Goal: Information Seeking & Learning: Understand process/instructions

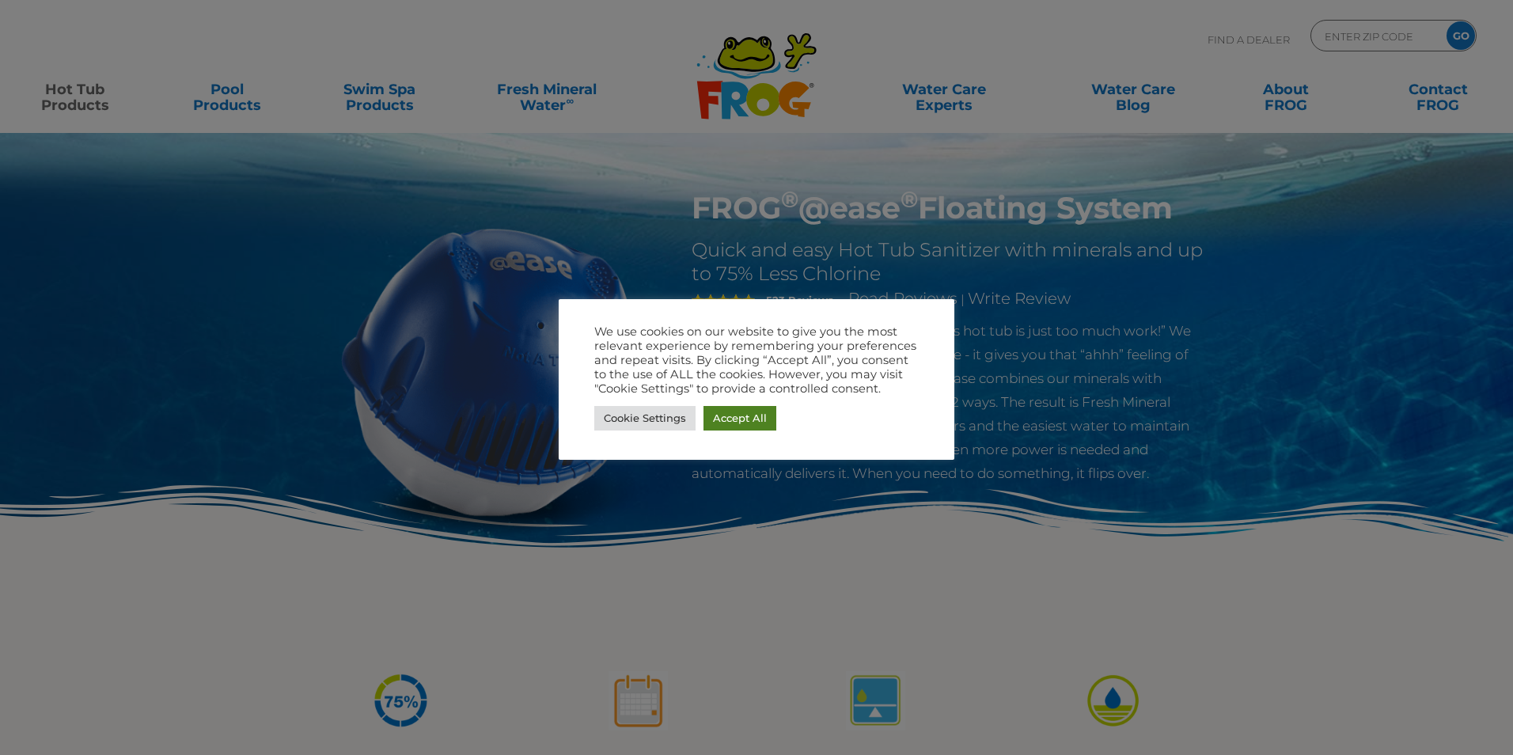
click at [751, 411] on link "Accept All" at bounding box center [740, 418] width 73 height 25
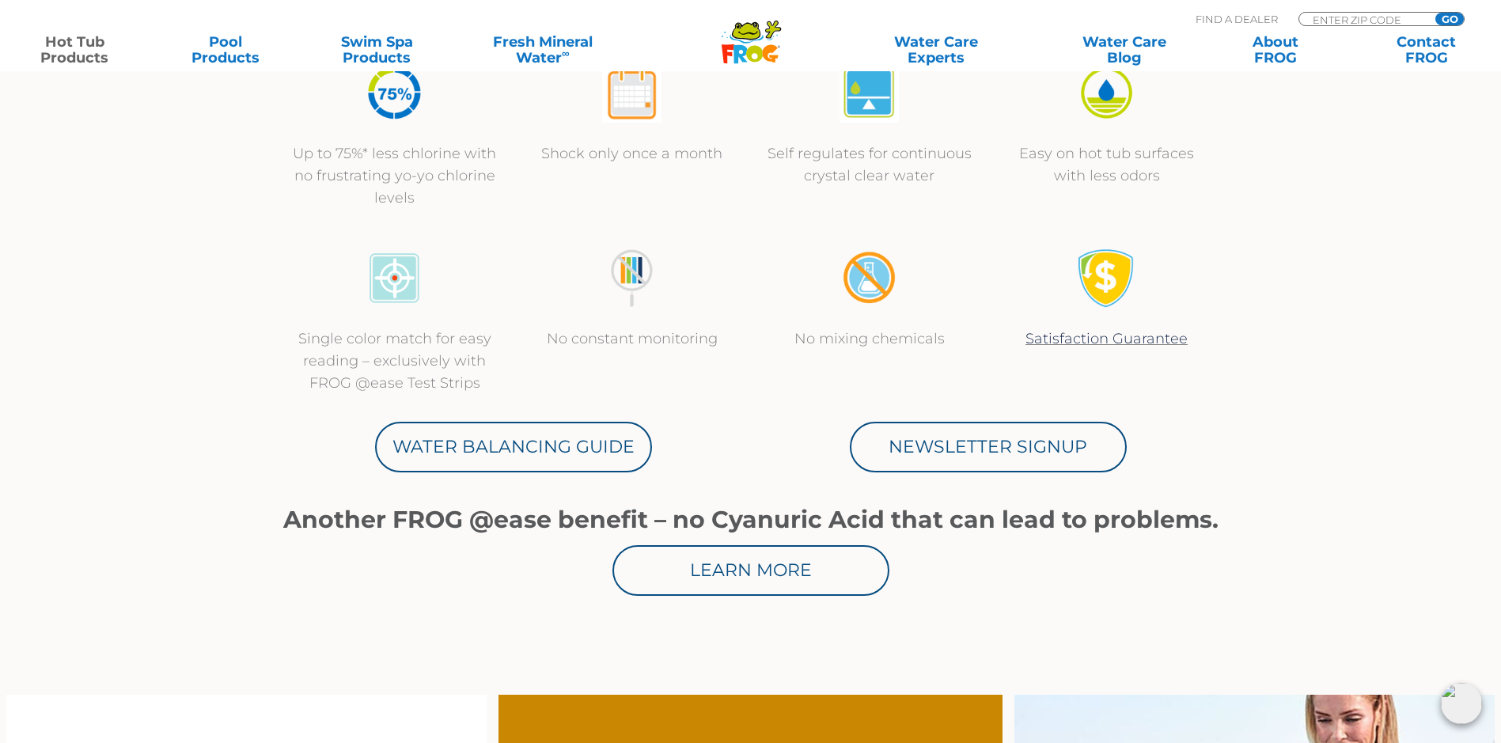
scroll to position [633, 0]
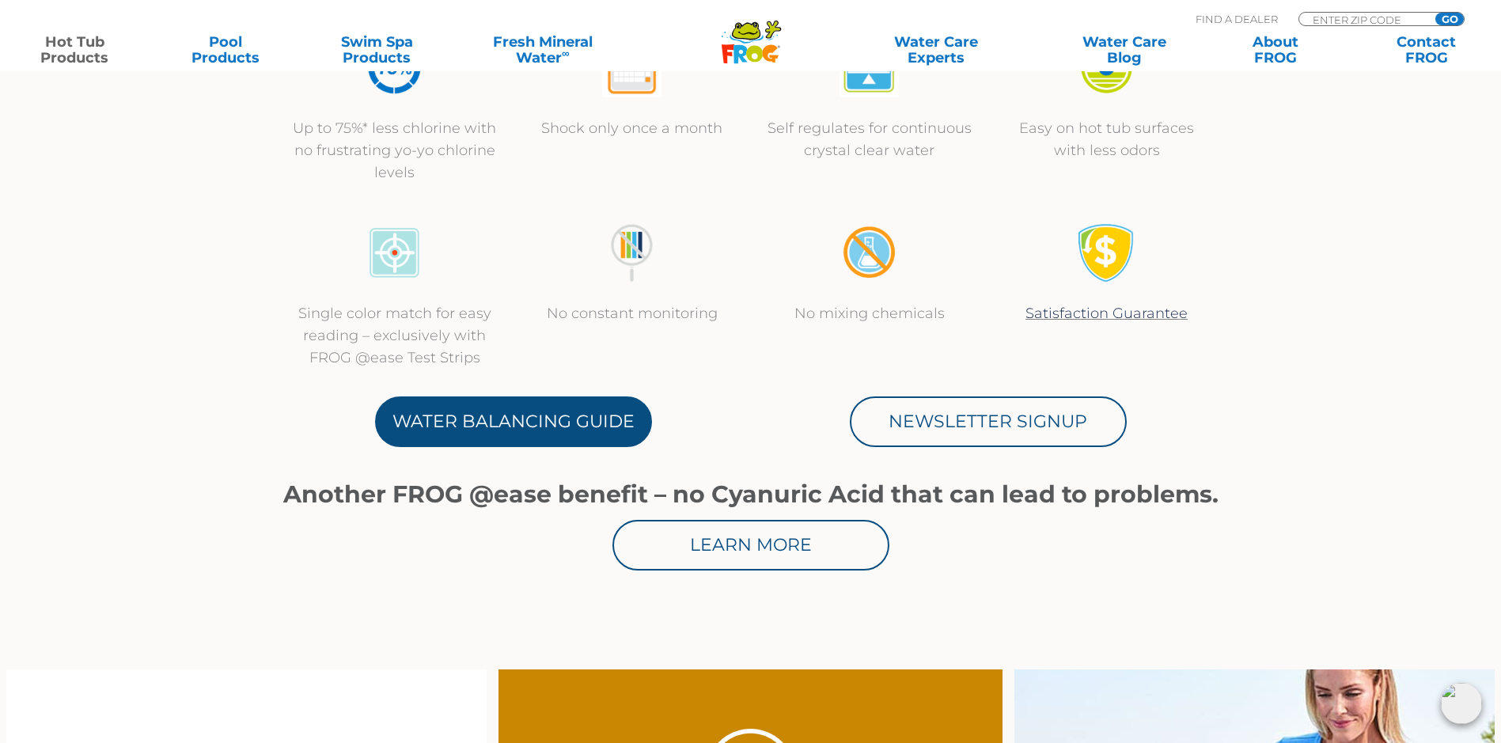
click at [469, 420] on link "Water Balancing Guide" at bounding box center [513, 422] width 277 height 51
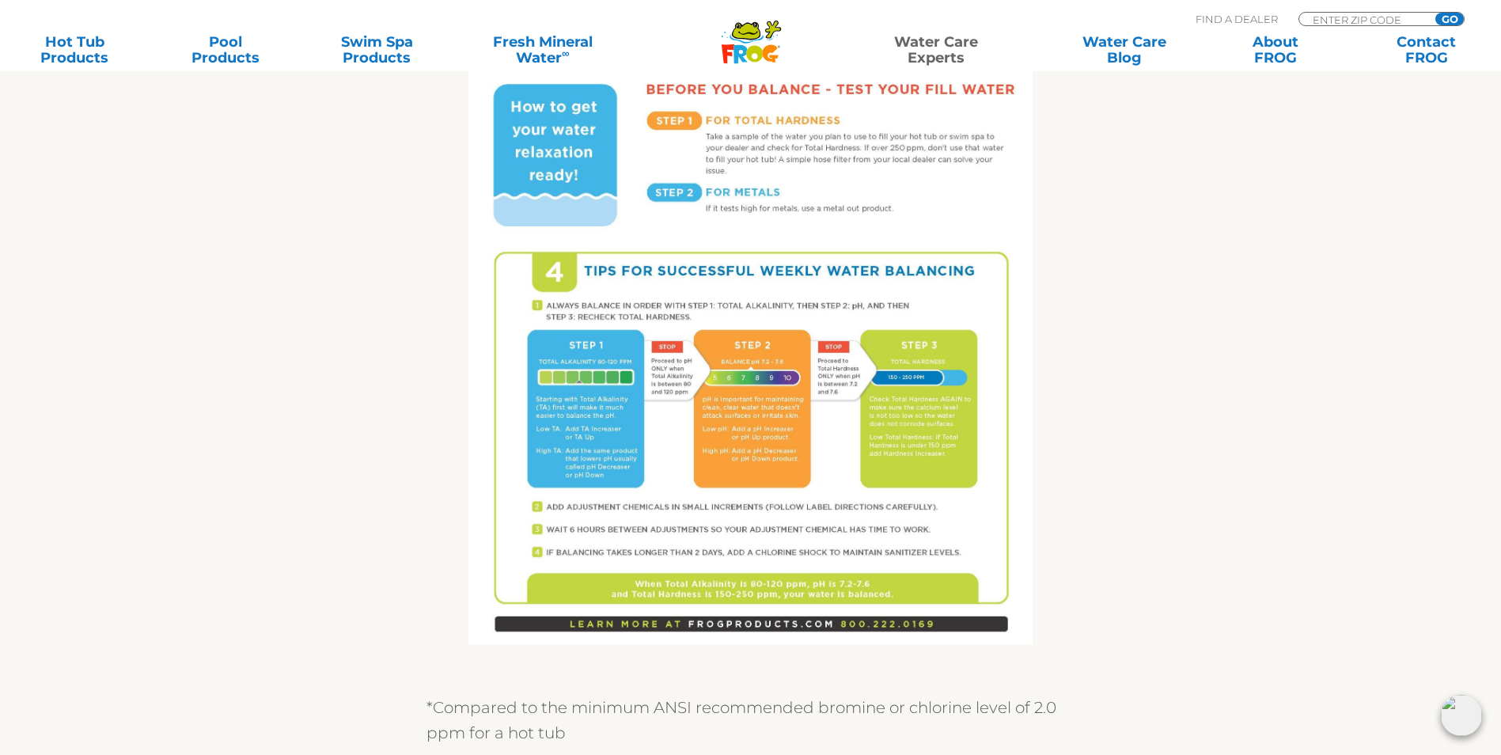
scroll to position [950, 0]
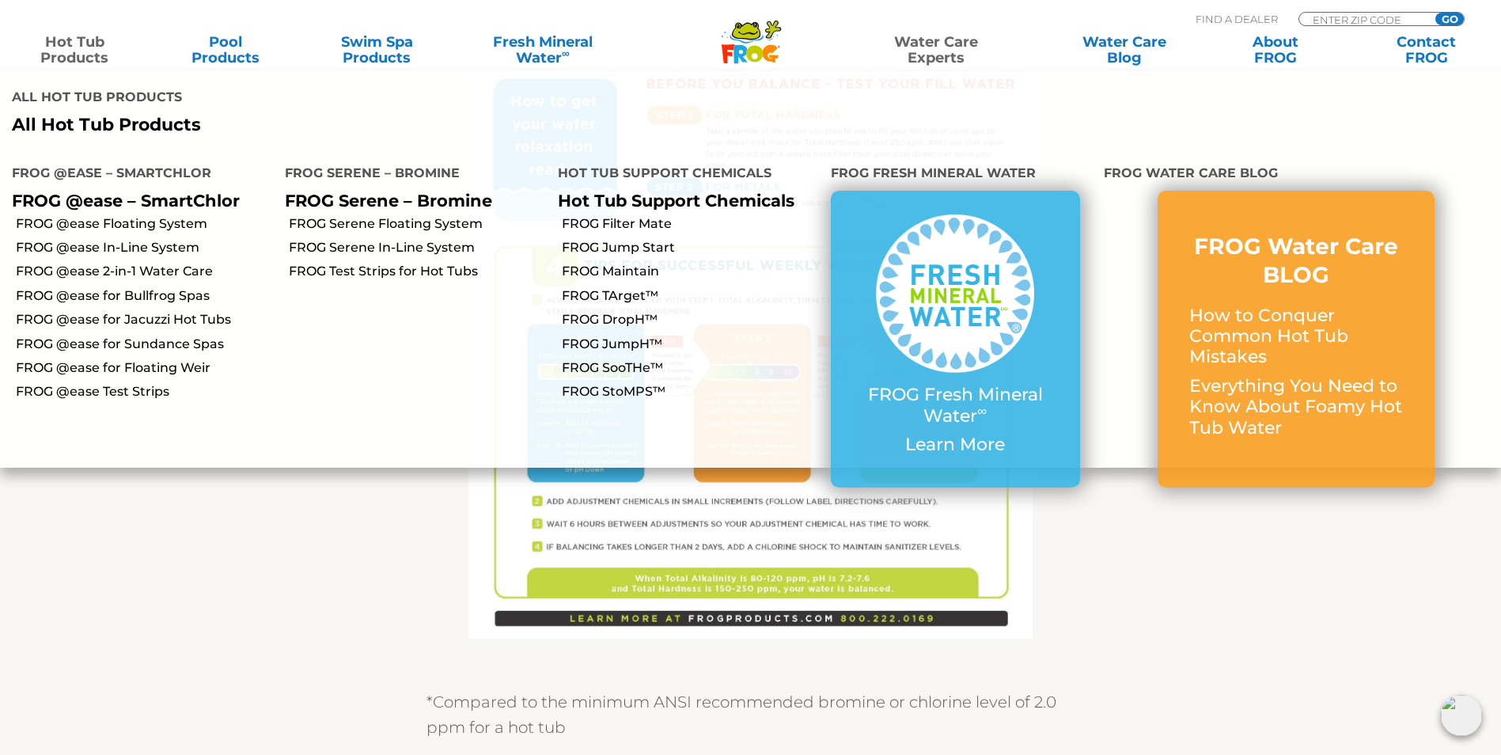
click at [86, 53] on link "Hot Tub Products" at bounding box center [75, 50] width 118 height 32
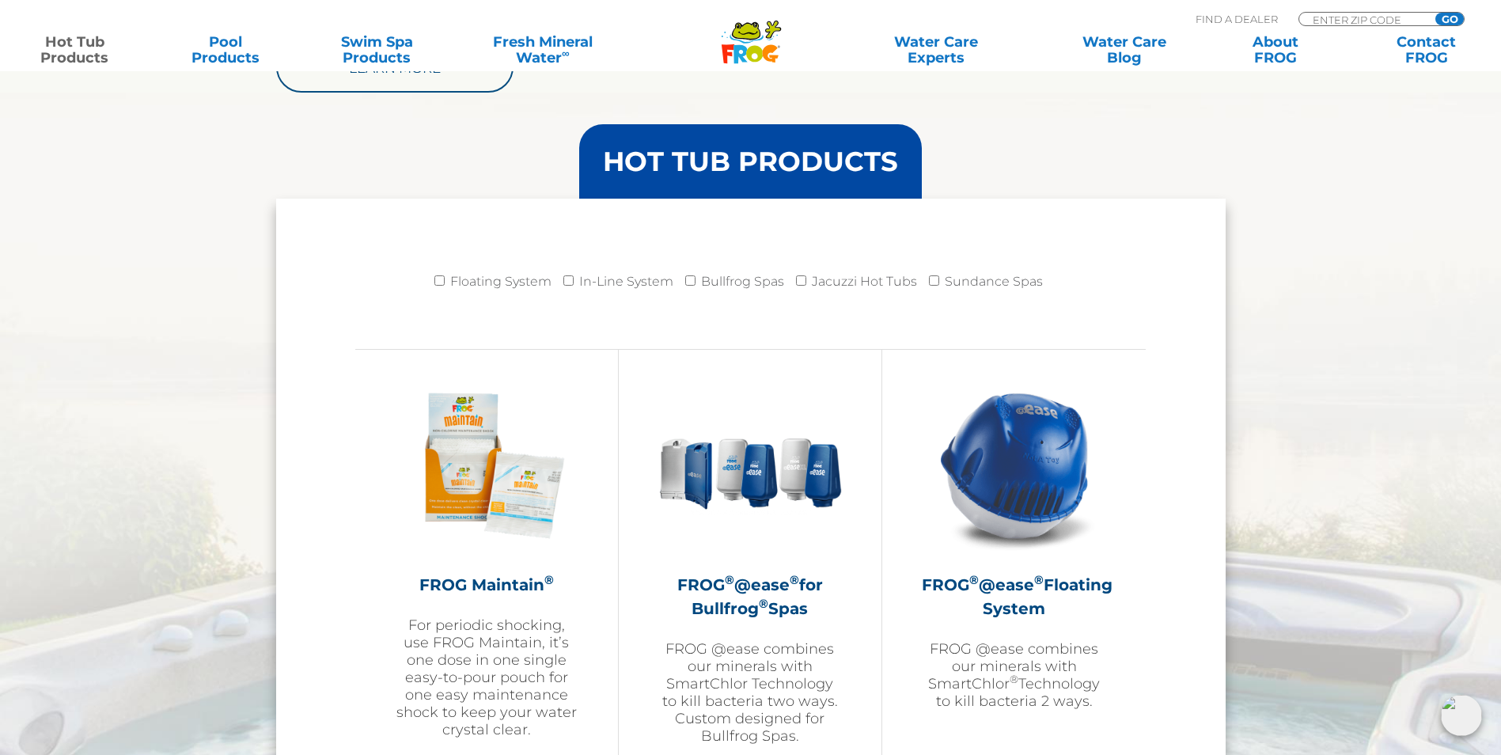
scroll to position [1583, 0]
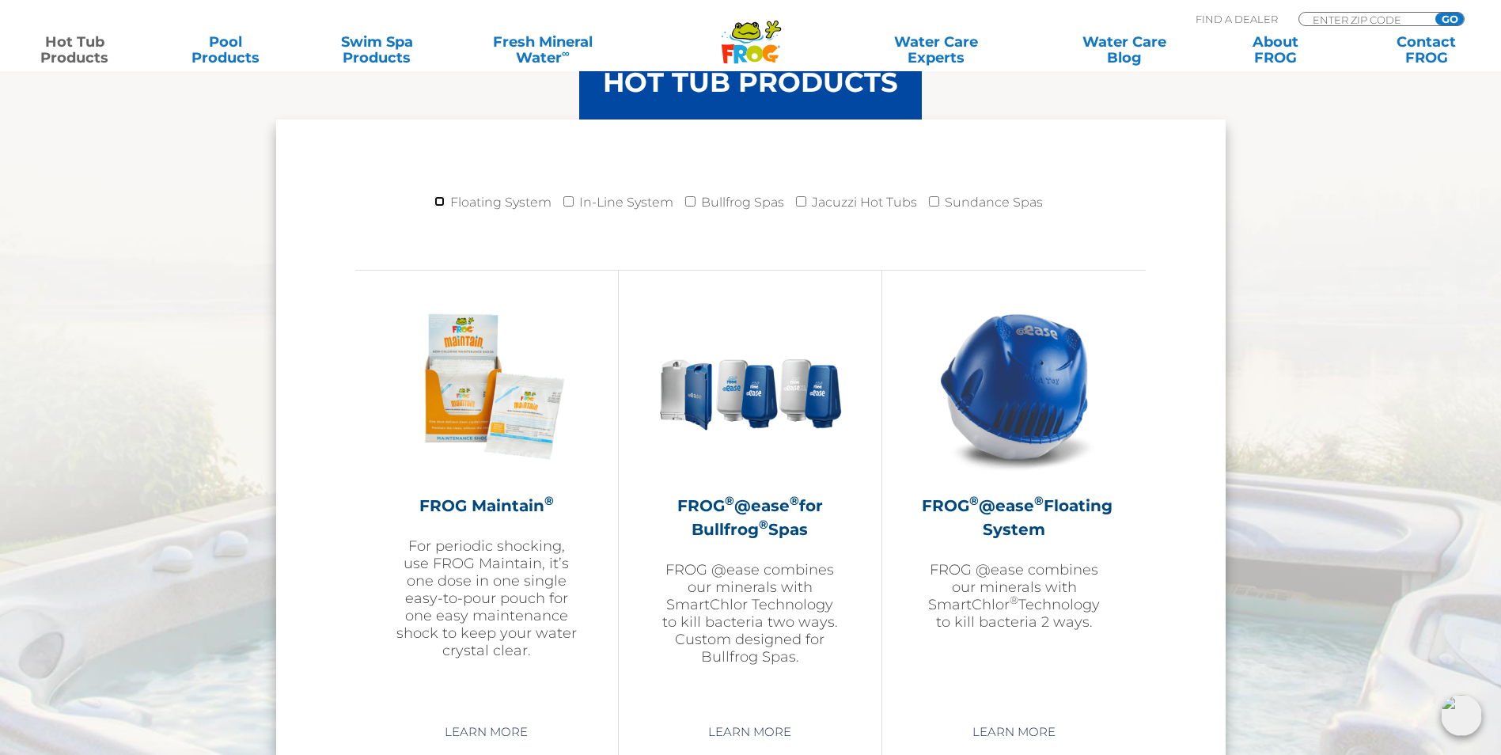
click at [445, 204] on input "Floating System" at bounding box center [439, 201] width 10 height 10
checkbox input "true"
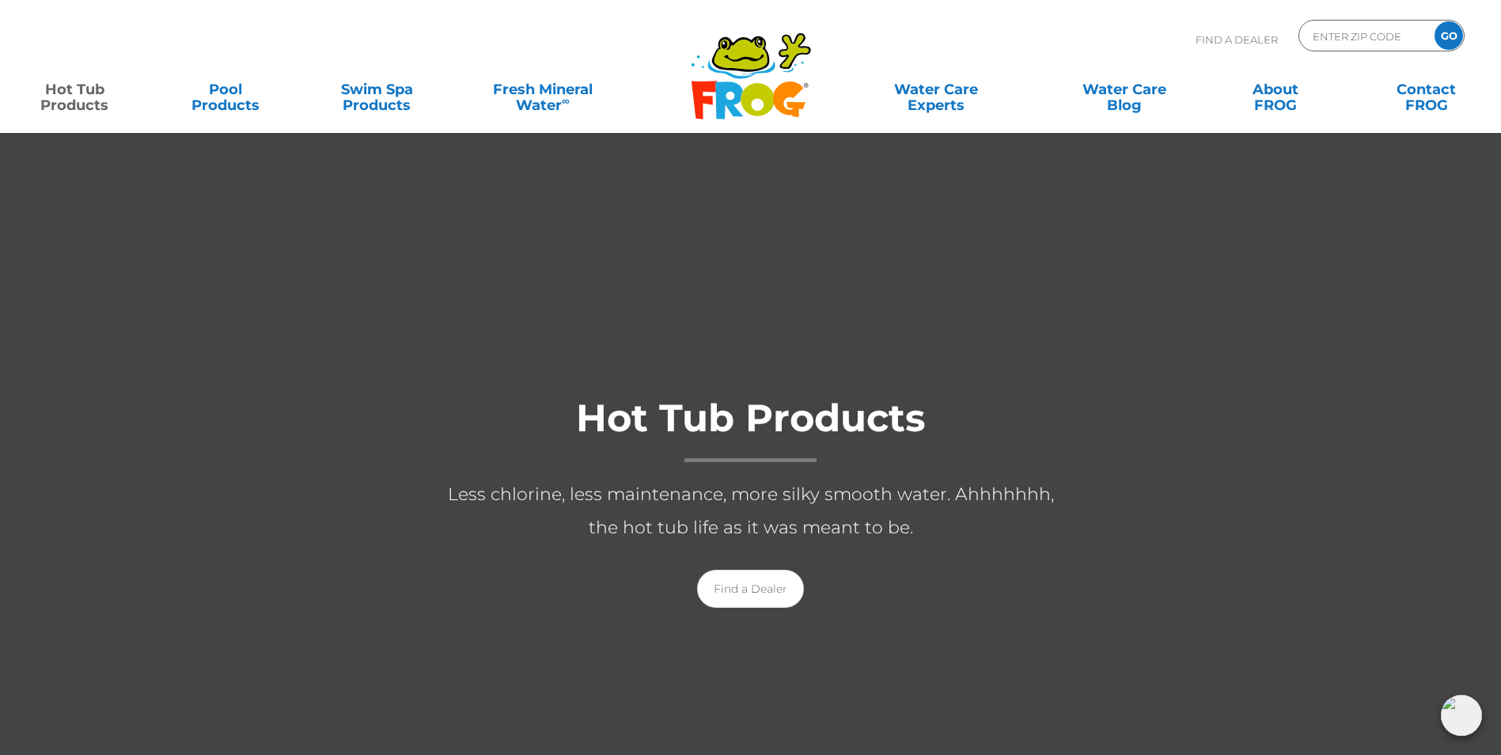
scroll to position [1583, 0]
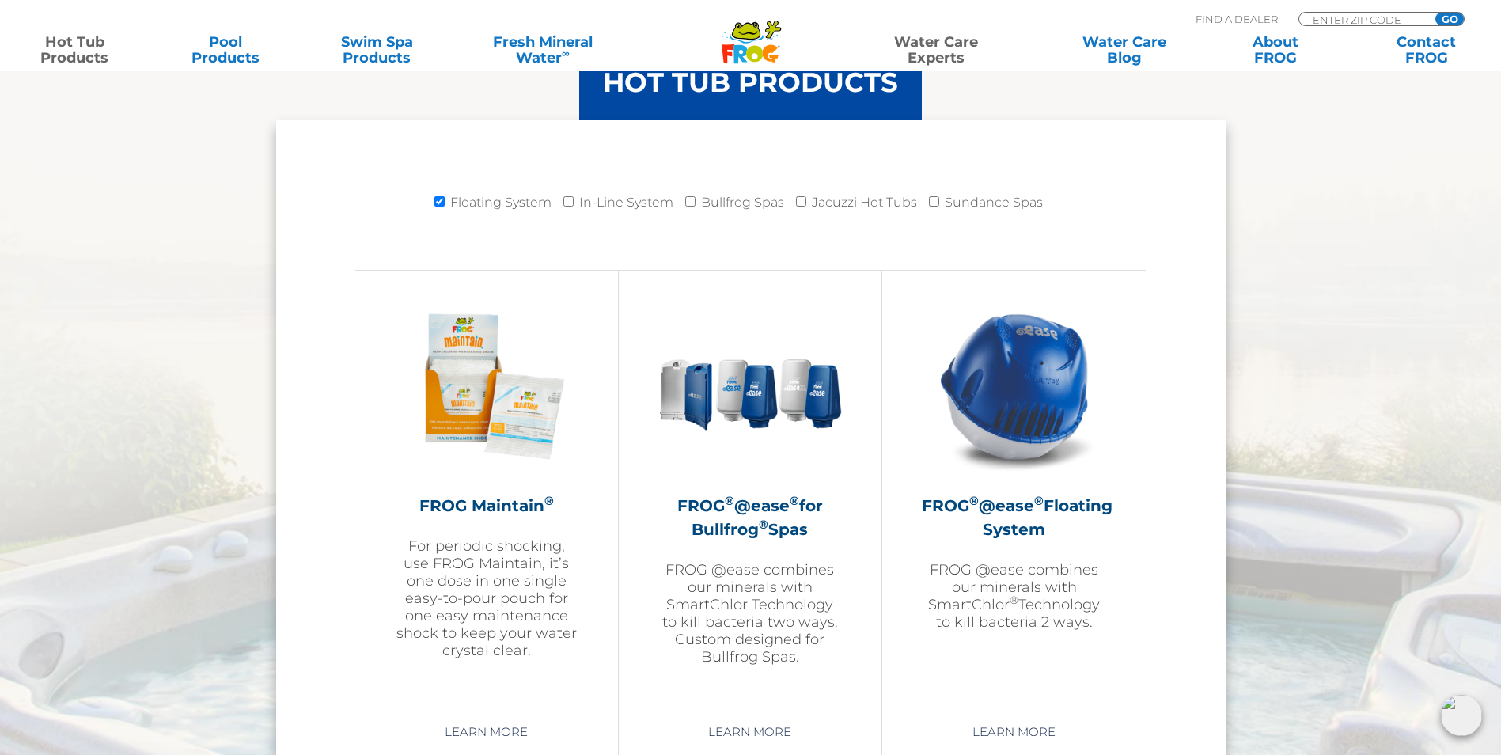
click at [936, 51] on link "Water Care Experts" at bounding box center [936, 50] width 191 height 32
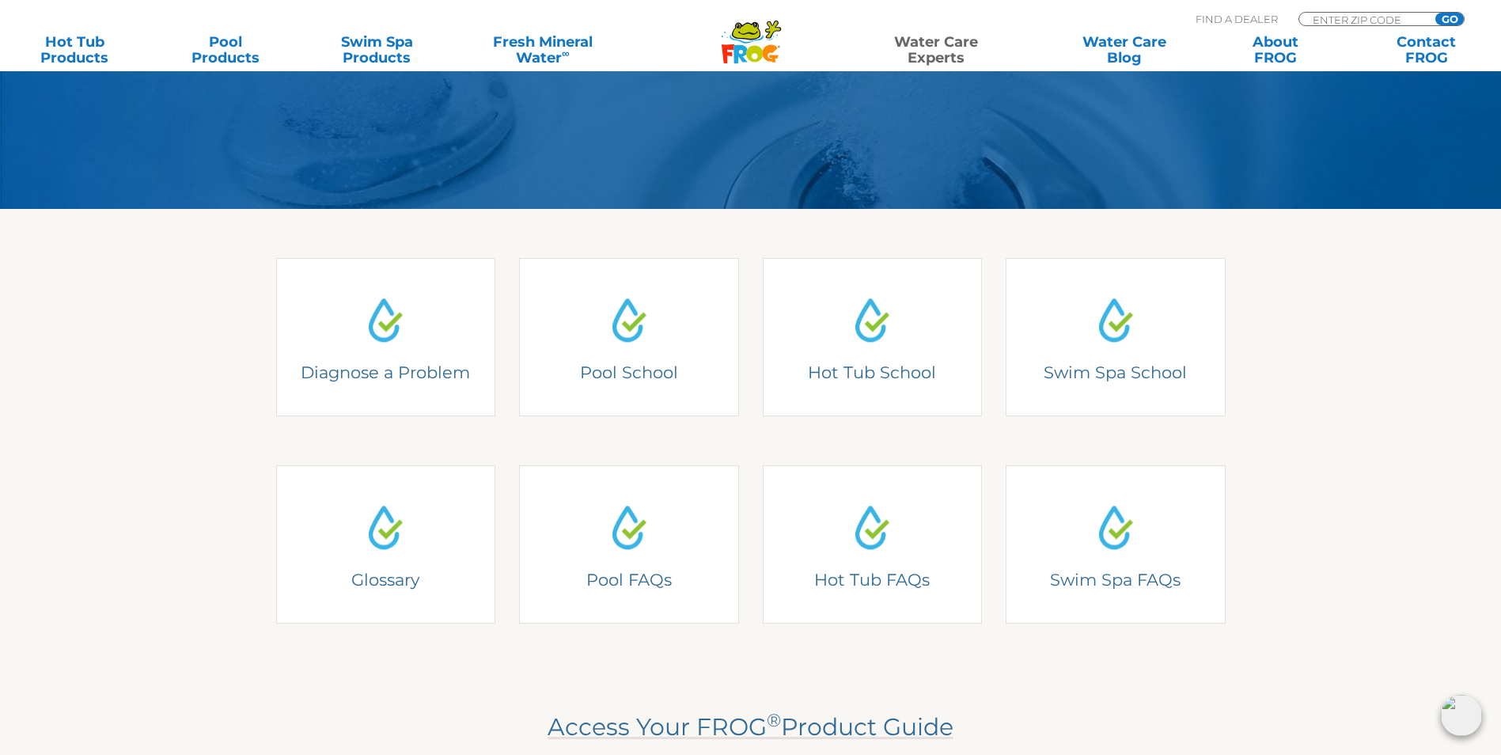
scroll to position [317, 0]
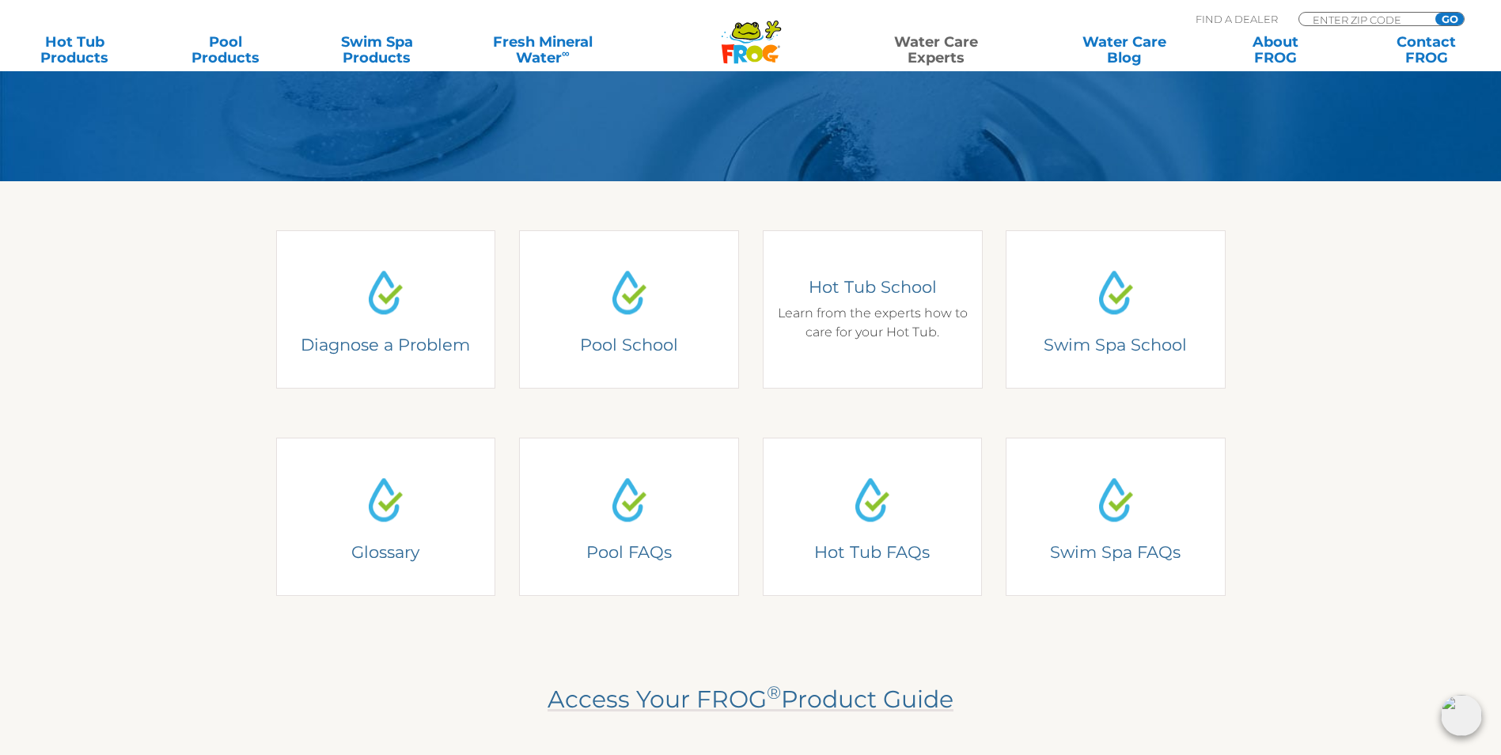
click at [863, 298] on h4 "Hot Tub School" at bounding box center [872, 286] width 196 height 21
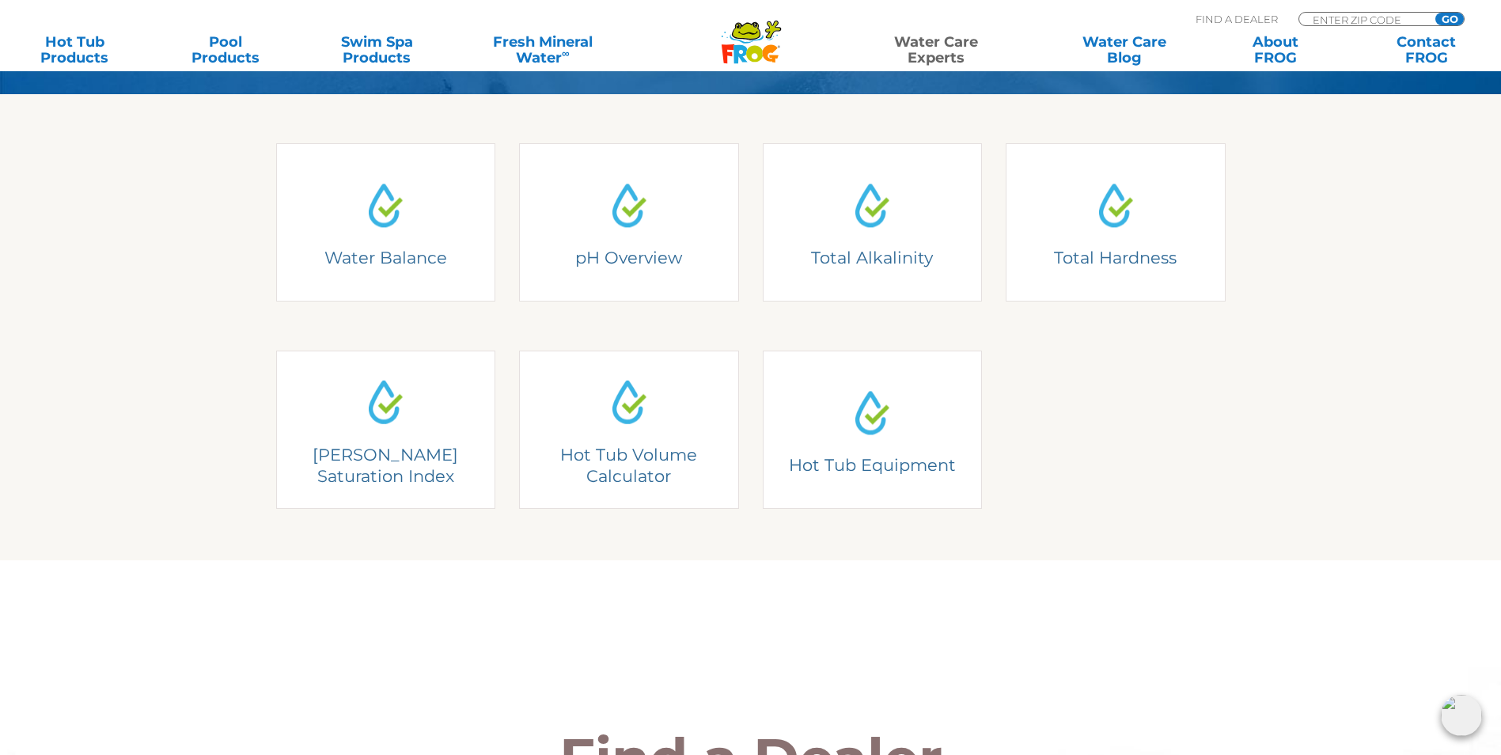
scroll to position [396, 0]
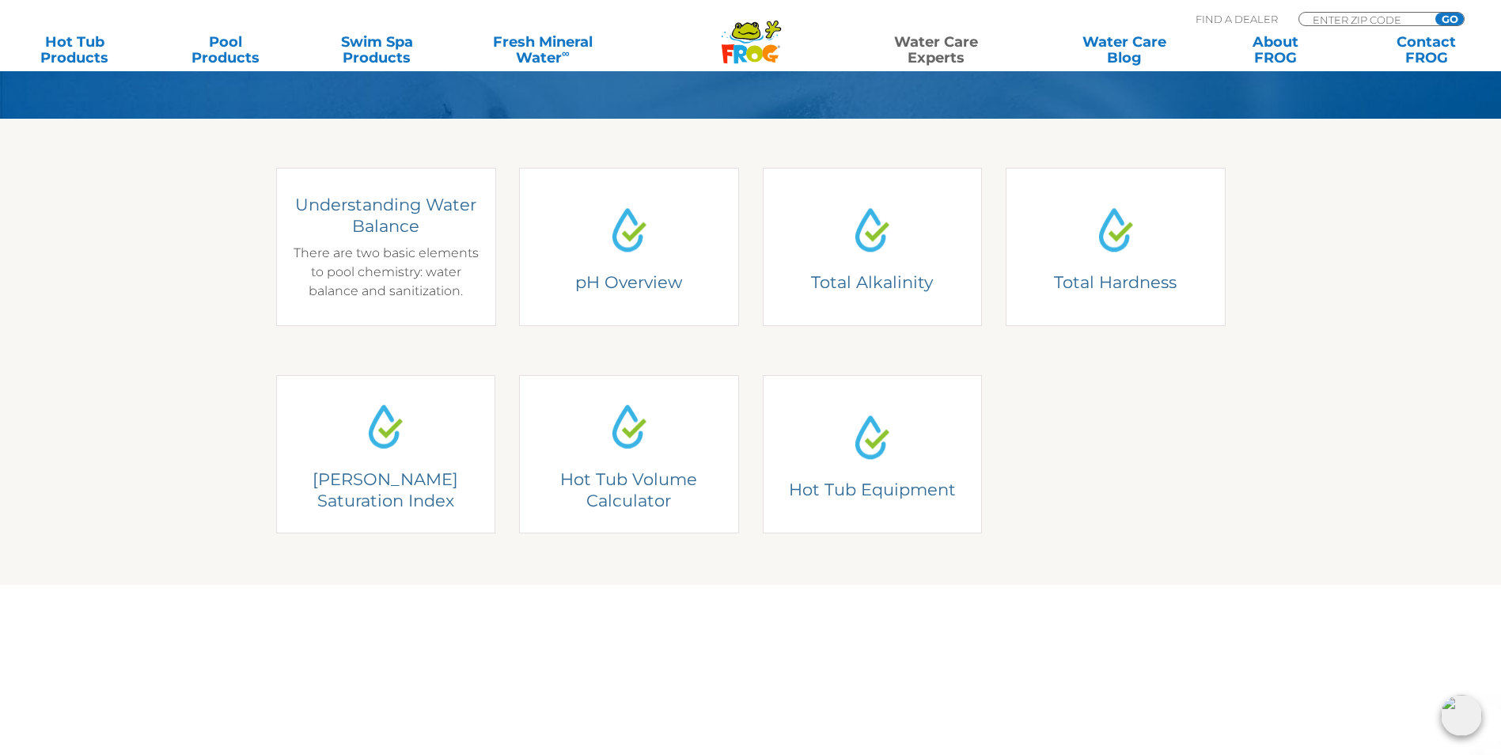
click at [389, 264] on div "Understanding Water Balance There are two basic elements to pool chemistry: wat…" at bounding box center [385, 247] width 196 height 107
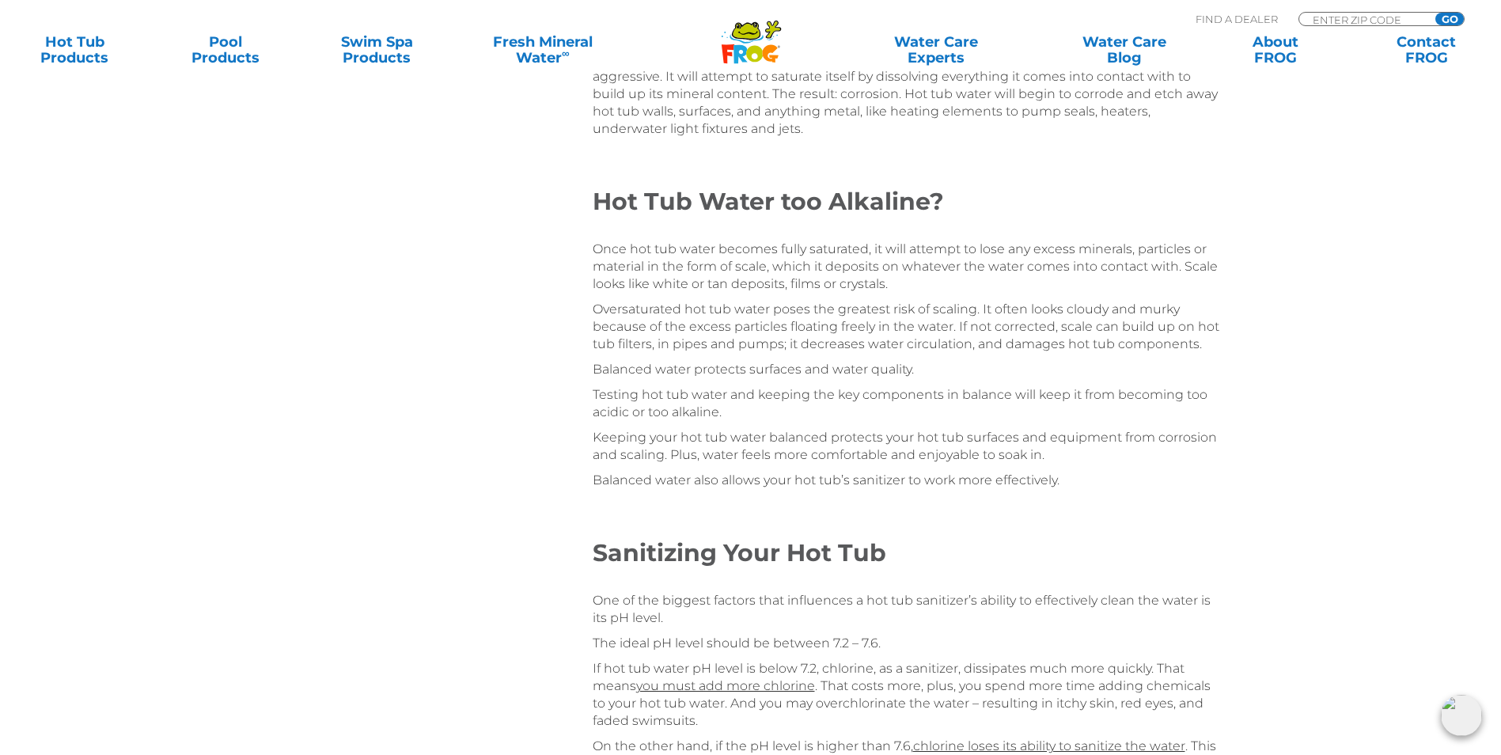
scroll to position [2573, 0]
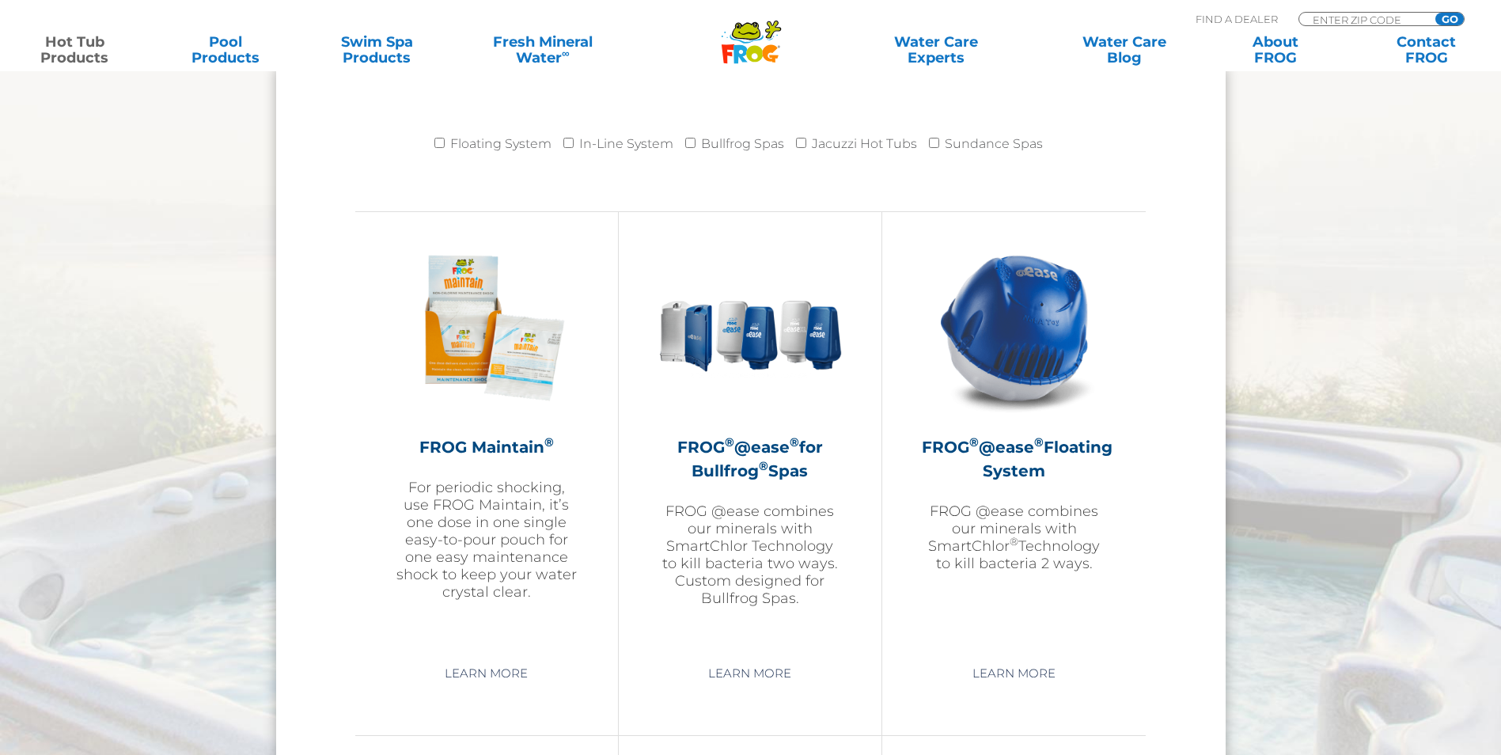
scroll to position [1583, 0]
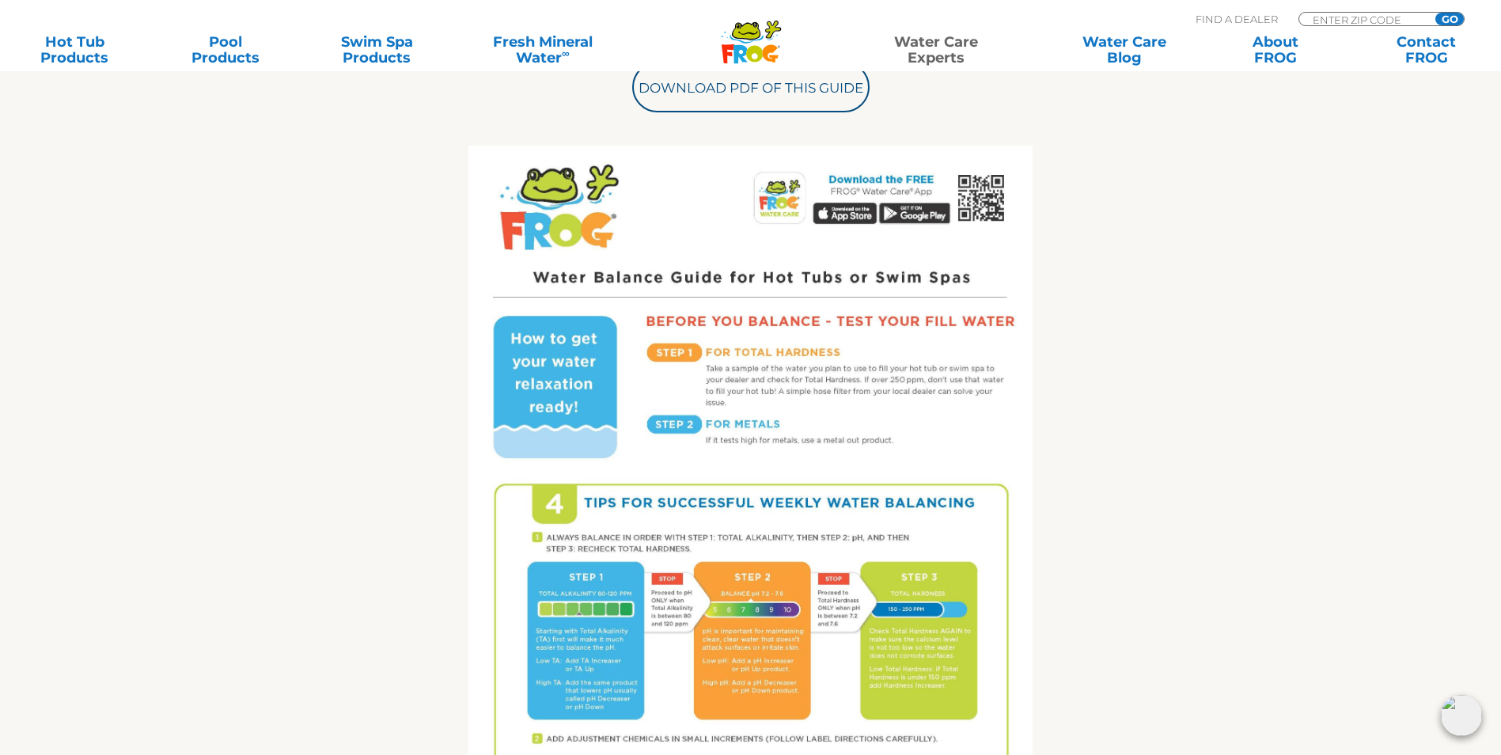
scroll to position [633, 0]
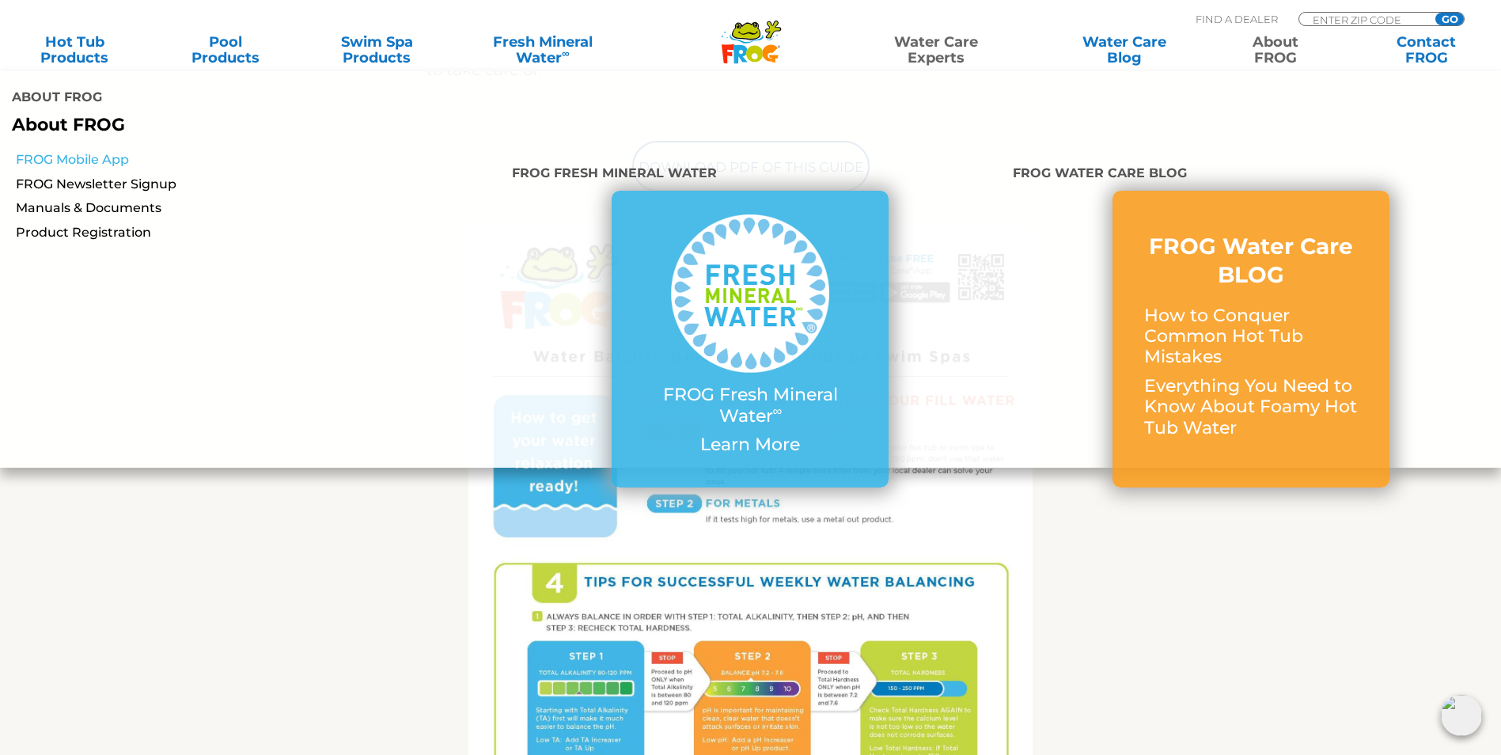
click at [71, 151] on link "FROG Mobile App" at bounding box center [258, 159] width 484 height 17
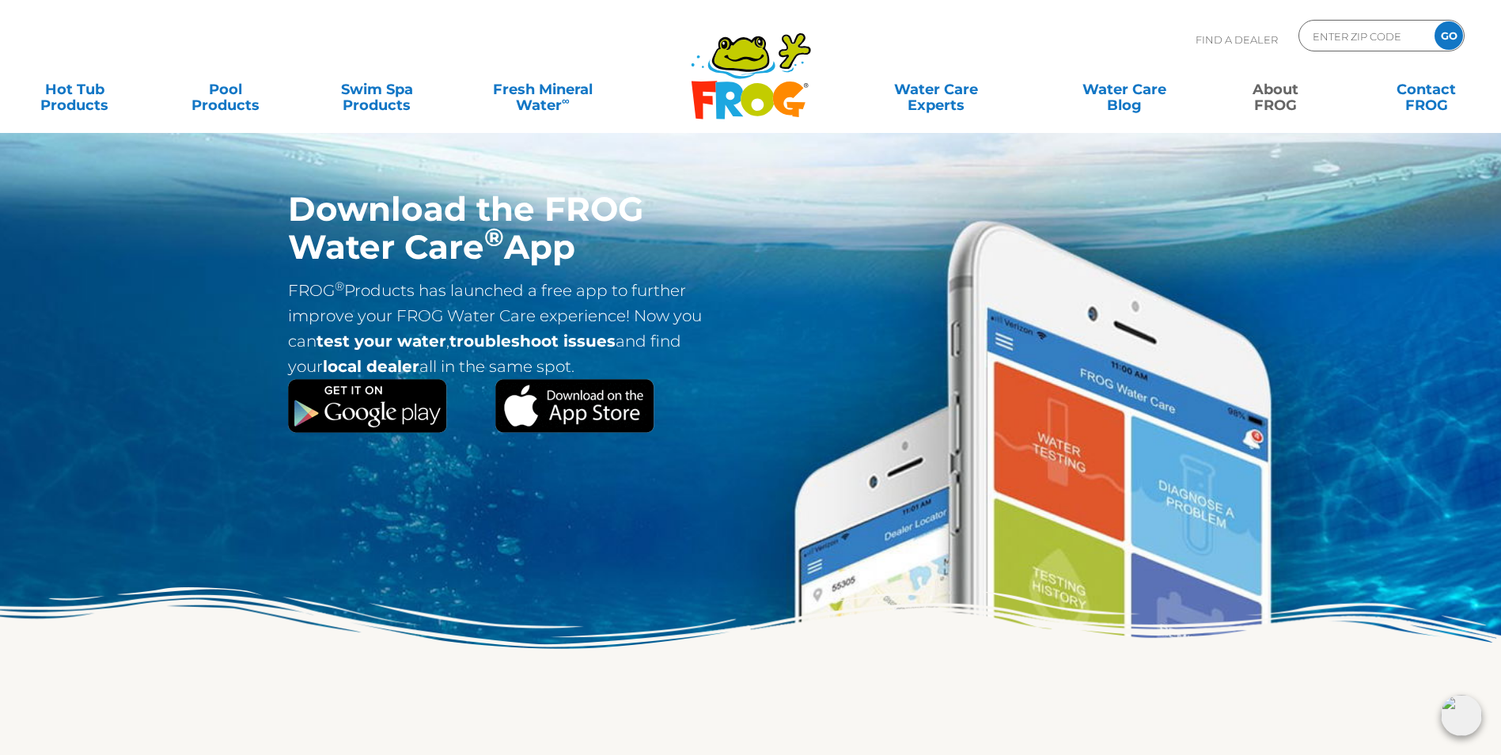
click at [600, 52] on div "Find A Dealer ENTER ZIP CODE GO" at bounding box center [751, 47] width 1470 height 54
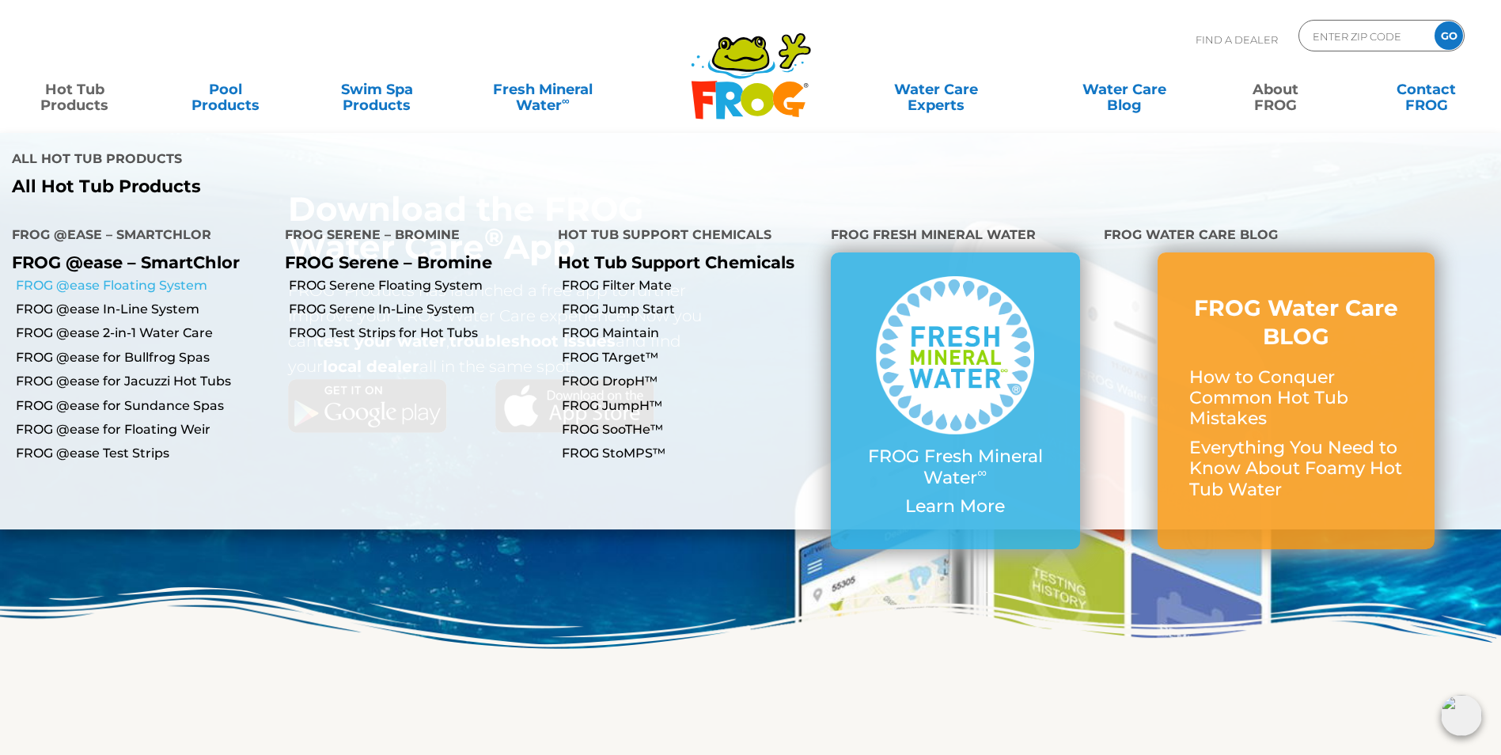
click at [124, 277] on link "FROG @ease Floating System" at bounding box center [144, 285] width 257 height 17
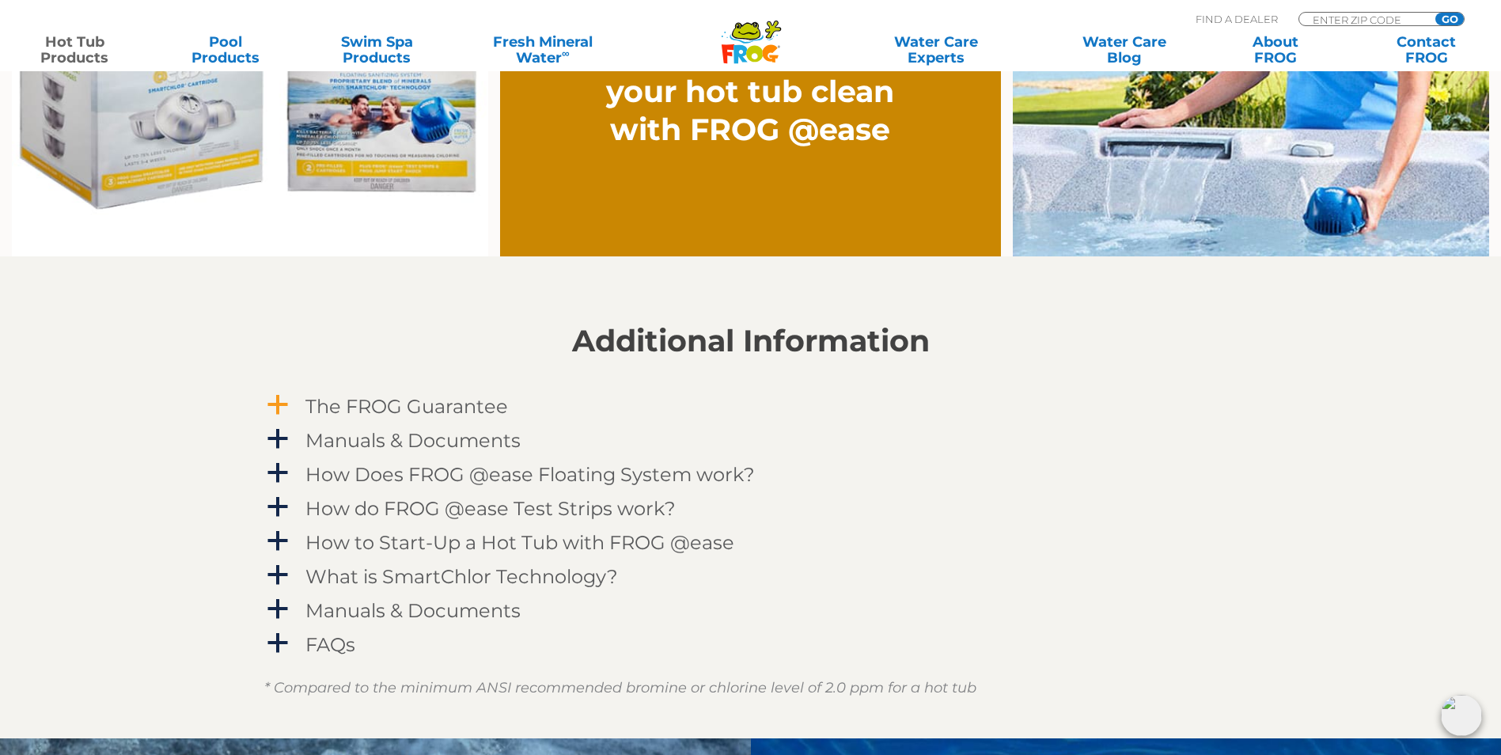
scroll to position [1504, 0]
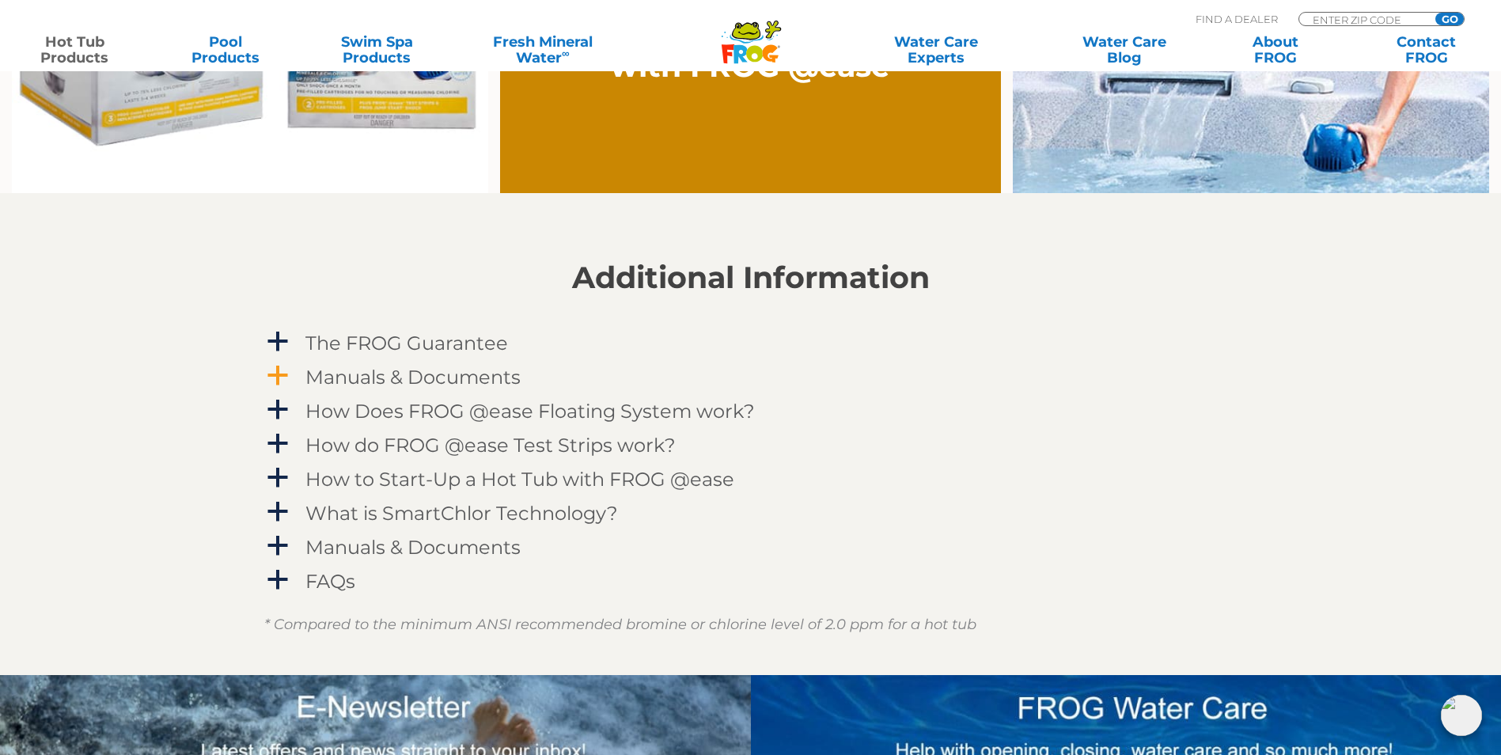
click at [478, 377] on h4 "Manuals & Documents" at bounding box center [412, 376] width 215 height 21
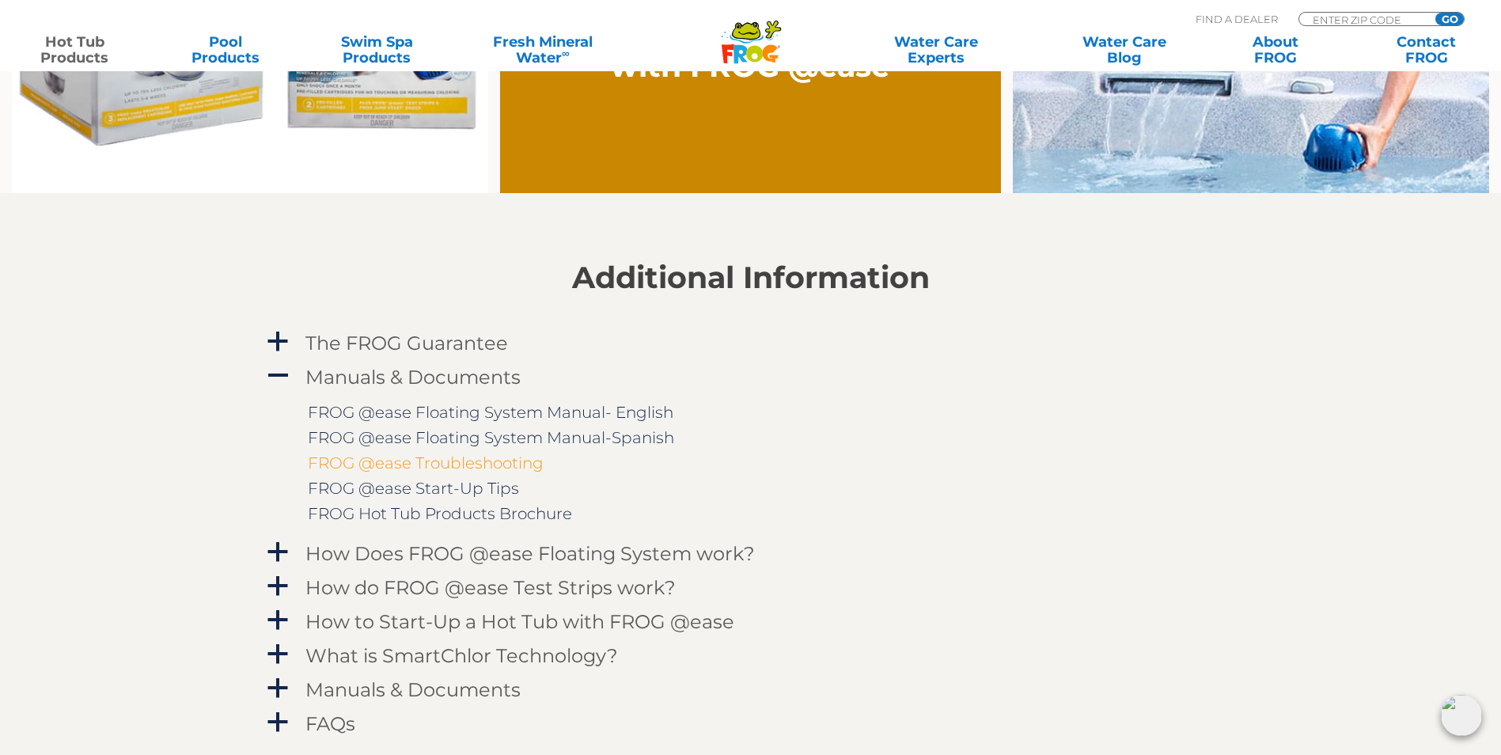
click at [478, 457] on link "FROG @ease Troubleshooting" at bounding box center [426, 462] width 236 height 19
click at [476, 410] on link "FROG @ease Floating System Manual- English" at bounding box center [491, 412] width 366 height 19
